Goal: Use online tool/utility: Utilize a website feature to perform a specific function

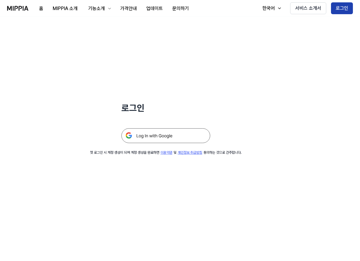
click at [345, 8] on button "로그인" at bounding box center [342, 8] width 22 height 12
drag, startPoint x: 157, startPoint y: 135, endPoint x: 154, endPoint y: 127, distance: 8.3
click at [157, 135] on img at bounding box center [165, 135] width 89 height 15
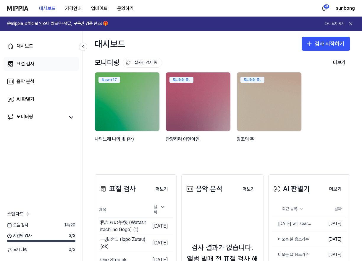
click at [27, 66] on div "표절 검사" at bounding box center [26, 63] width 18 height 7
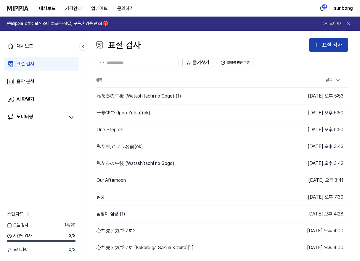
click at [335, 46] on div "표절 검사" at bounding box center [332, 45] width 20 height 9
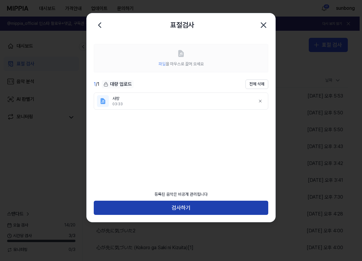
click at [207, 205] on button "검사하기" at bounding box center [181, 208] width 175 height 14
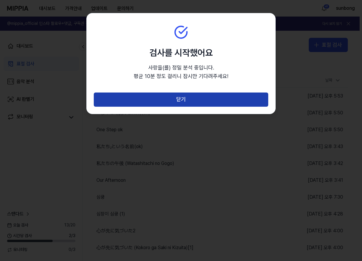
drag, startPoint x: 184, startPoint y: 104, endPoint x: 192, endPoint y: 103, distance: 8.0
click at [192, 103] on button "닫기" at bounding box center [181, 100] width 175 height 14
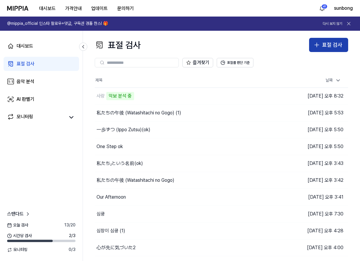
click at [338, 46] on div "표절 검사" at bounding box center [332, 45] width 20 height 9
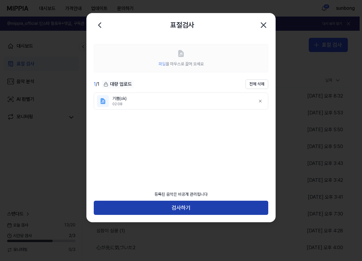
click at [221, 208] on button "검사하기" at bounding box center [181, 208] width 175 height 14
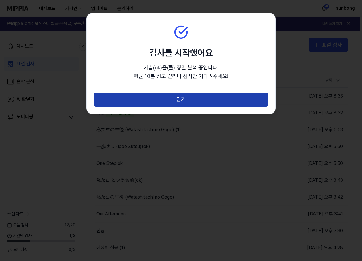
drag, startPoint x: 217, startPoint y: 99, endPoint x: 226, endPoint y: 101, distance: 8.9
click at [226, 101] on button "닫기" at bounding box center [181, 100] width 175 height 14
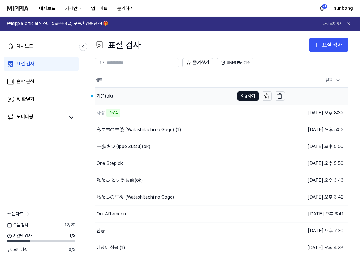
drag, startPoint x: 138, startPoint y: 94, endPoint x: 141, endPoint y: 94, distance: 3.6
click at [141, 94] on div "기쁨(ok)" at bounding box center [165, 96] width 140 height 17
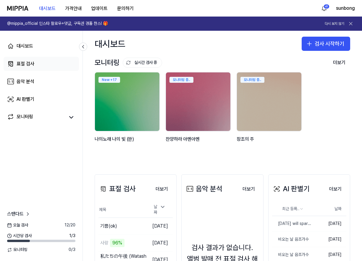
click at [31, 61] on div "표절 검사" at bounding box center [26, 63] width 18 height 7
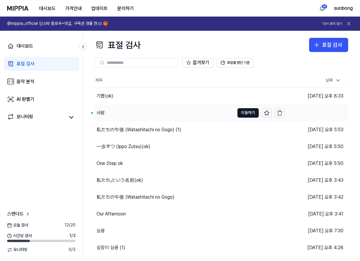
click at [104, 110] on div "사랑" at bounding box center [100, 112] width 8 height 7
